Goal: Check status: Check status

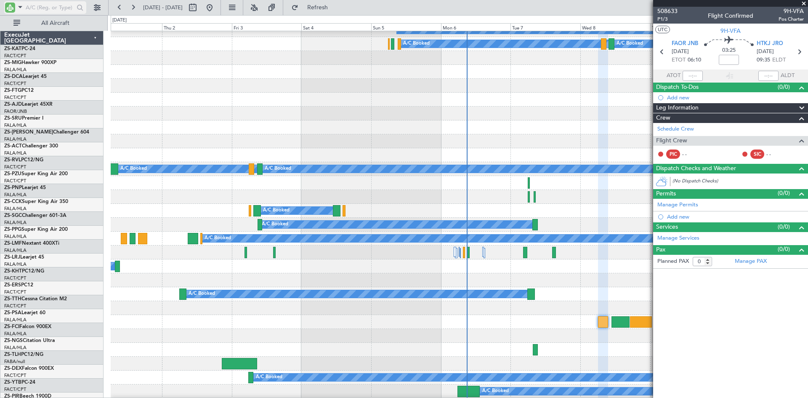
scroll to position [633, 0]
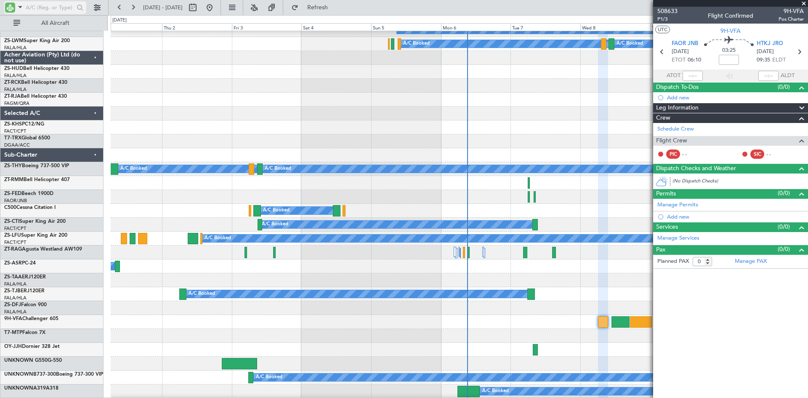
click at [21, 7] on span at bounding box center [20, 7] width 10 height 11
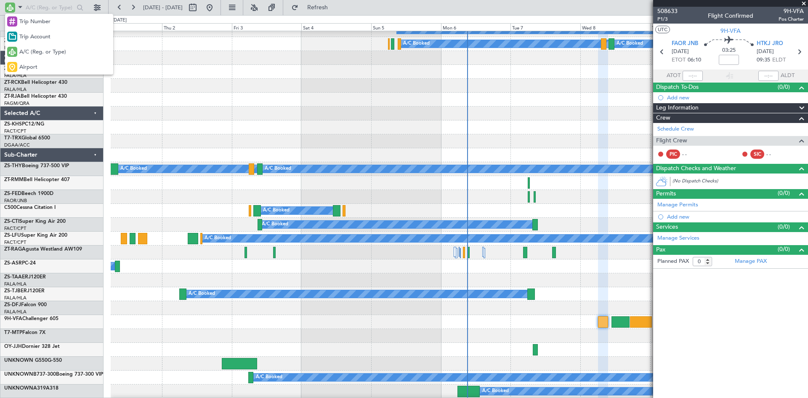
click at [31, 5] on div at bounding box center [404, 199] width 808 height 398
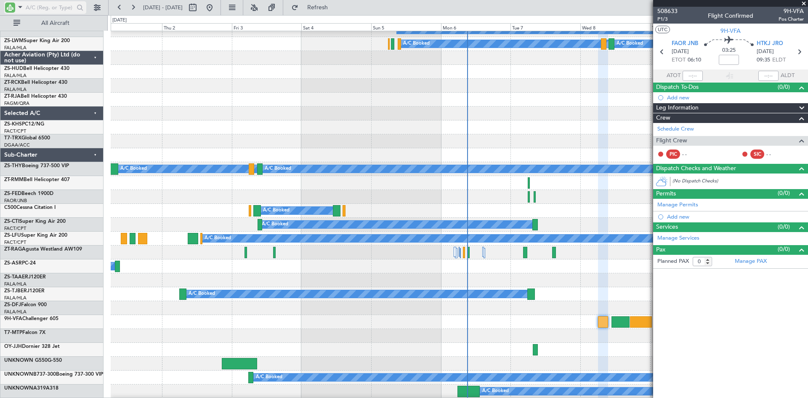
click at [47, 8] on input "text" at bounding box center [50, 7] width 48 height 13
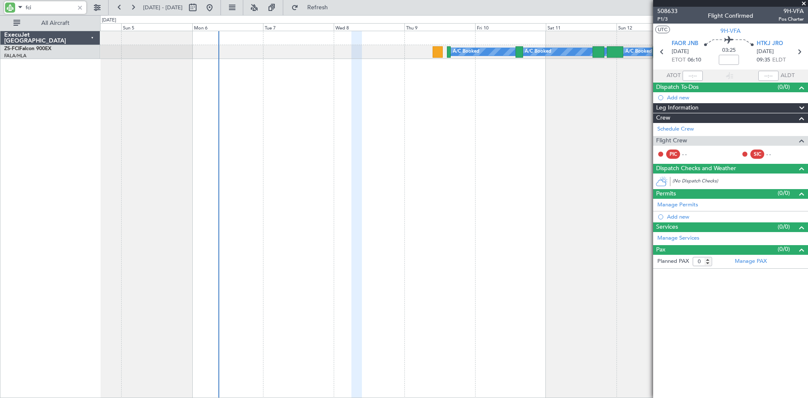
click at [361, 149] on div at bounding box center [356, 214] width 11 height 367
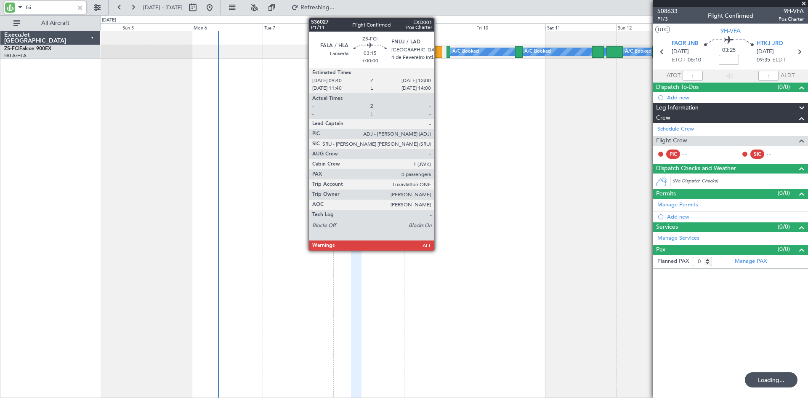
click at [438, 51] on div at bounding box center [437, 51] width 10 height 11
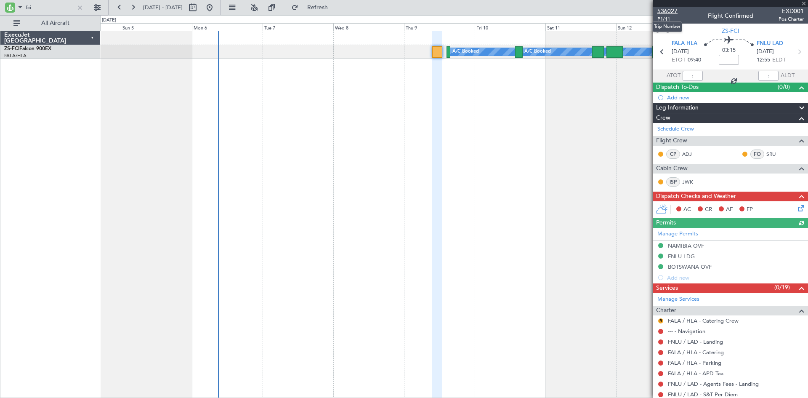
click at [667, 11] on span "536027" at bounding box center [667, 11] width 20 height 9
click at [48, 7] on input "fci" at bounding box center [50, 7] width 48 height 13
type input "f"
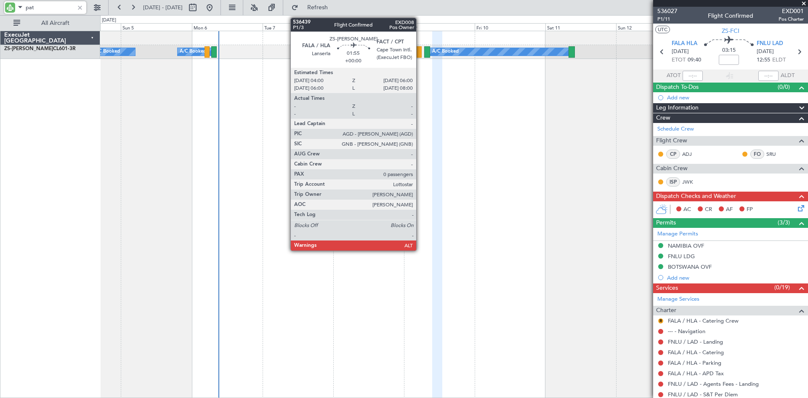
click at [420, 50] on div at bounding box center [418, 51] width 6 height 11
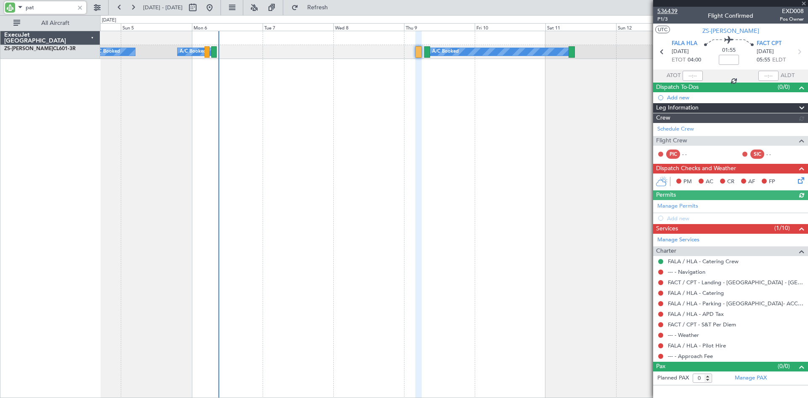
click at [671, 10] on span "536439" at bounding box center [667, 11] width 20 height 9
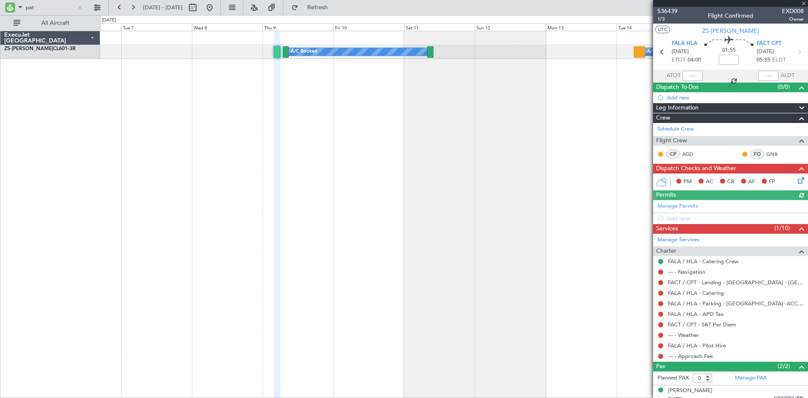
click at [391, 159] on div "A/C Booked A/C Booked A/C Booked A/C Booked" at bounding box center [454, 214] width 708 height 367
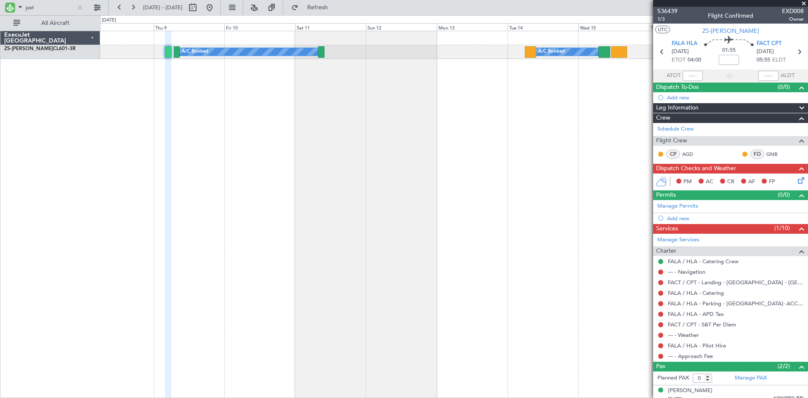
click at [410, 126] on div "A/C Booked A/C Booked A/C Booked A/C Booked A/C Booked A/C Booked A/C Booked" at bounding box center [454, 214] width 708 height 367
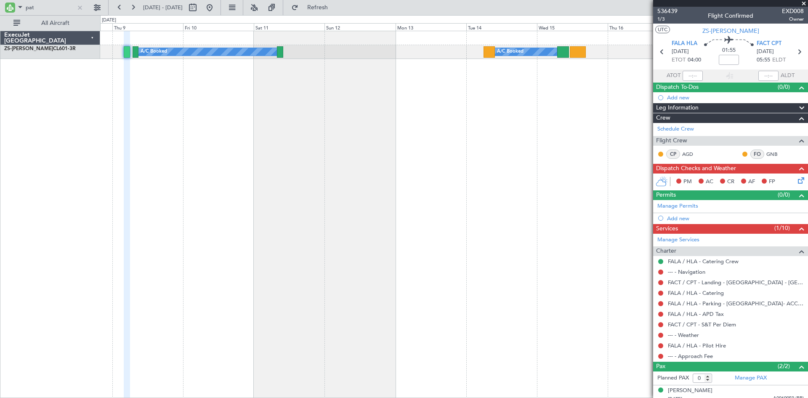
click at [484, 183] on div "A/C Booked A/C Booked A/C Booked A/C Booked A/C Booked A/C Booked" at bounding box center [454, 214] width 708 height 367
click at [44, 3] on input "pat" at bounding box center [50, 7] width 48 height 13
type input "p"
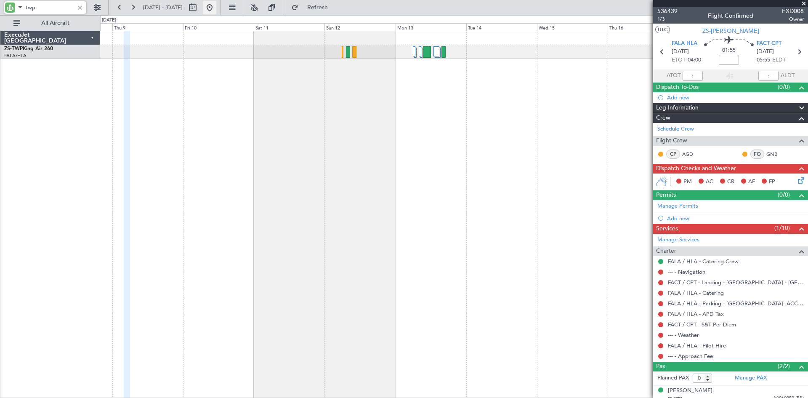
type input "twp"
click at [216, 10] on button at bounding box center [209, 7] width 13 height 13
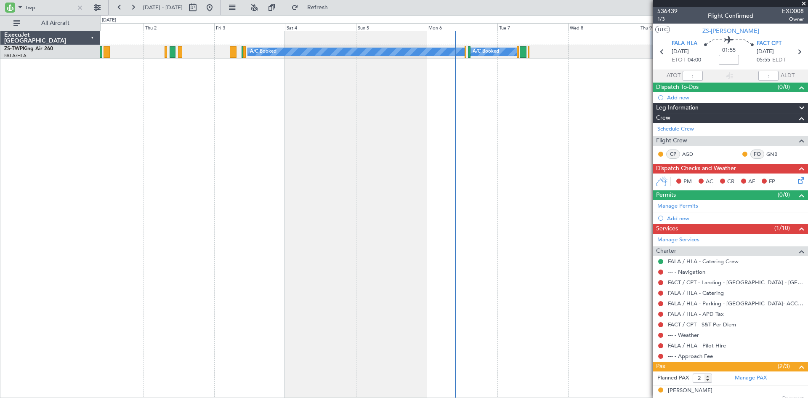
type input "3"
